Goal: Use online tool/utility: Utilize a website feature to perform a specific function

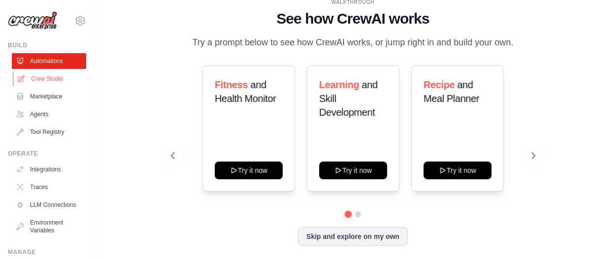
click at [53, 78] on link "Crew Studio" at bounding box center [50, 79] width 74 height 16
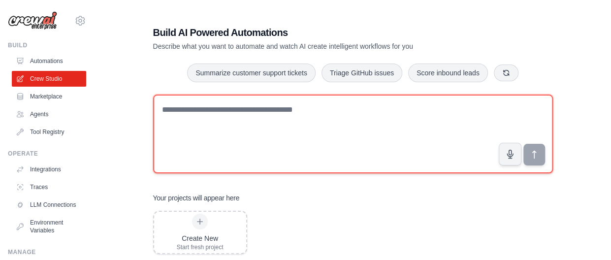
click at [286, 113] on textarea at bounding box center [353, 134] width 400 height 79
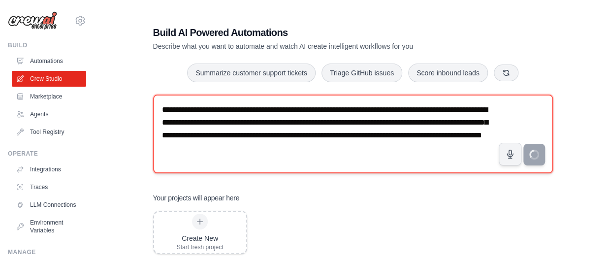
type textarea "**********"
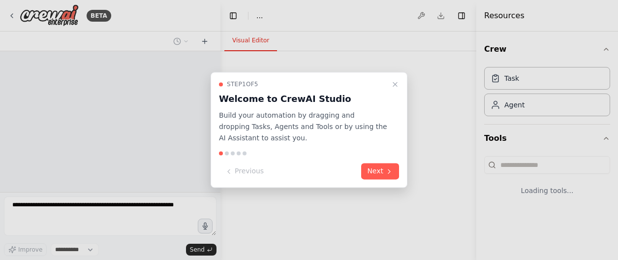
select select "****"
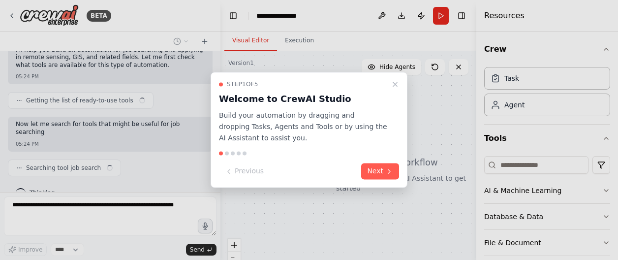
scroll to position [115, 0]
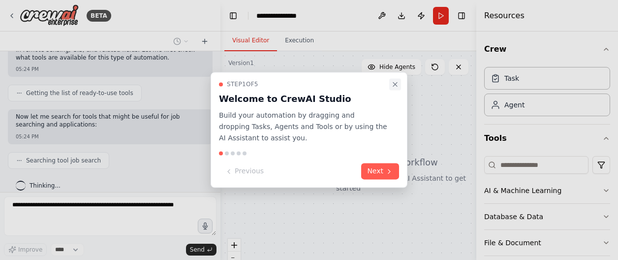
click at [395, 85] on icon "Close walkthrough" at bounding box center [395, 84] width 8 height 8
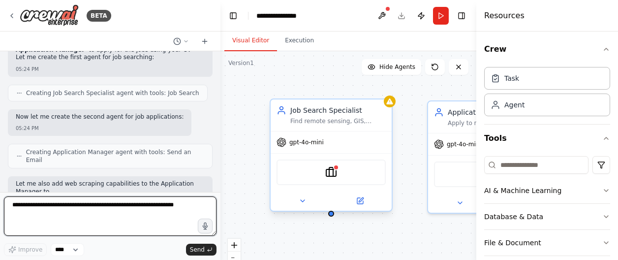
scroll to position [398, 0]
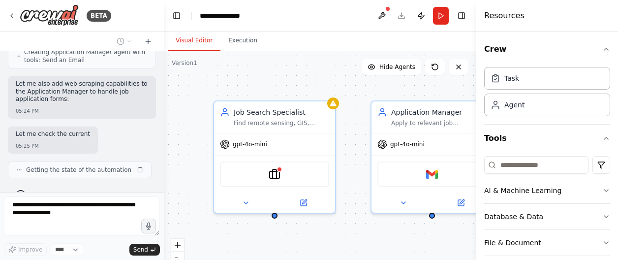
drag, startPoint x: 219, startPoint y: 100, endPoint x: 163, endPoint y: 97, distance: 55.3
click at [163, 97] on div "BETA I want to build an agent who will be responsible to search jobs and apply …" at bounding box center [309, 130] width 618 height 260
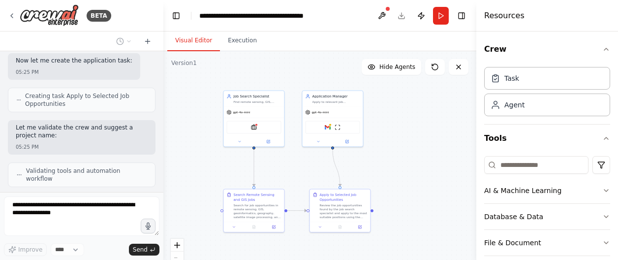
scroll to position [898, 0]
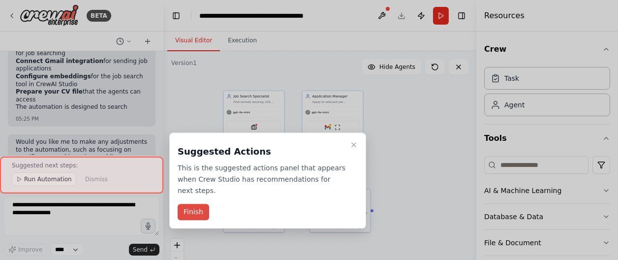
click at [197, 204] on button "Finish" at bounding box center [194, 212] width 32 height 16
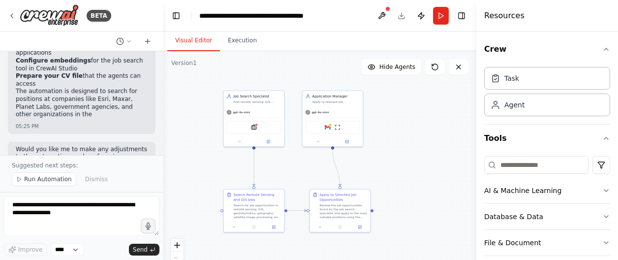
scroll to position [1377, 0]
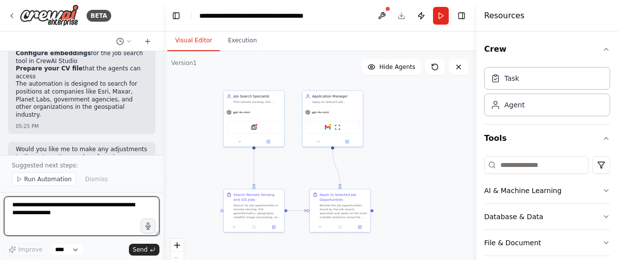
click at [61, 209] on textarea at bounding box center [82, 215] width 156 height 39
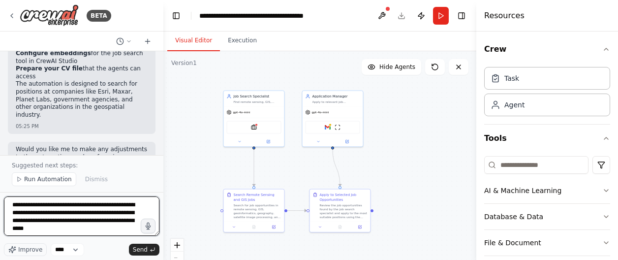
type textarea "**********"
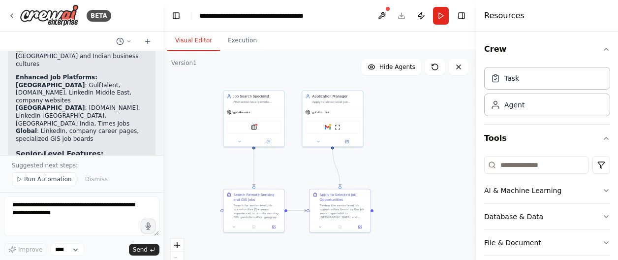
scroll to position [2371, 0]
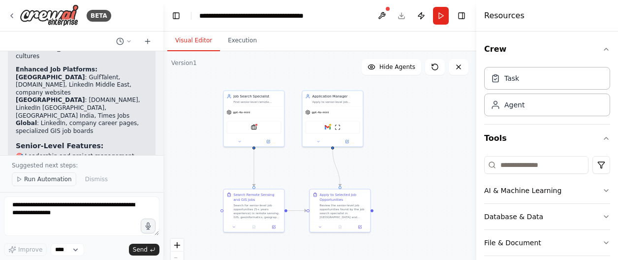
click at [30, 177] on span "Run Automation" at bounding box center [48, 179] width 48 height 8
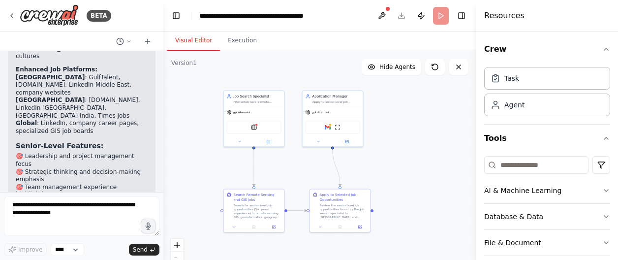
scroll to position [2334, 0]
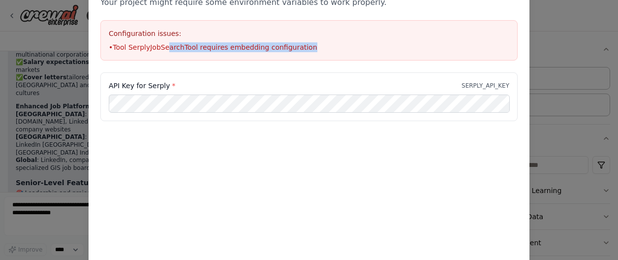
drag, startPoint x: 165, startPoint y: 49, endPoint x: 335, endPoint y: 43, distance: 169.5
click at [335, 43] on li "• Tool SerplyJobSearchTool requires embedding configuration" at bounding box center [309, 47] width 401 height 10
